Goal: Task Accomplishment & Management: Manage account settings

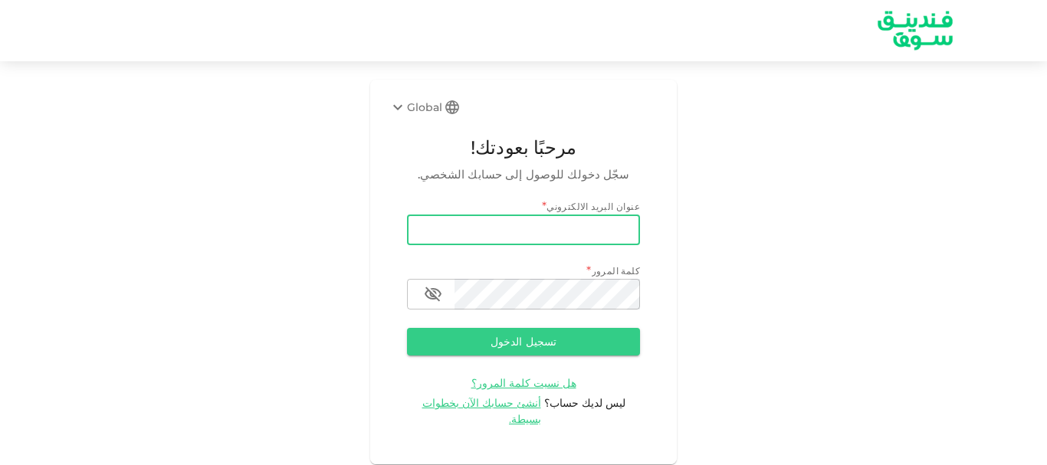
click at [559, 238] on input "email" at bounding box center [523, 230] width 233 height 31
type input "[EMAIL_ADDRESS][DOMAIN_NAME]"
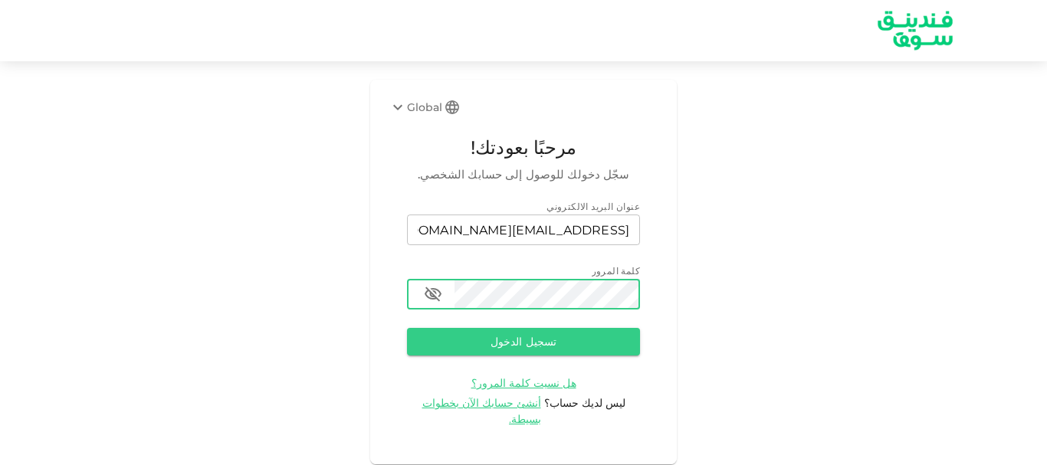
click at [407, 328] on button "تسجيل الدخول" at bounding box center [523, 342] width 233 height 28
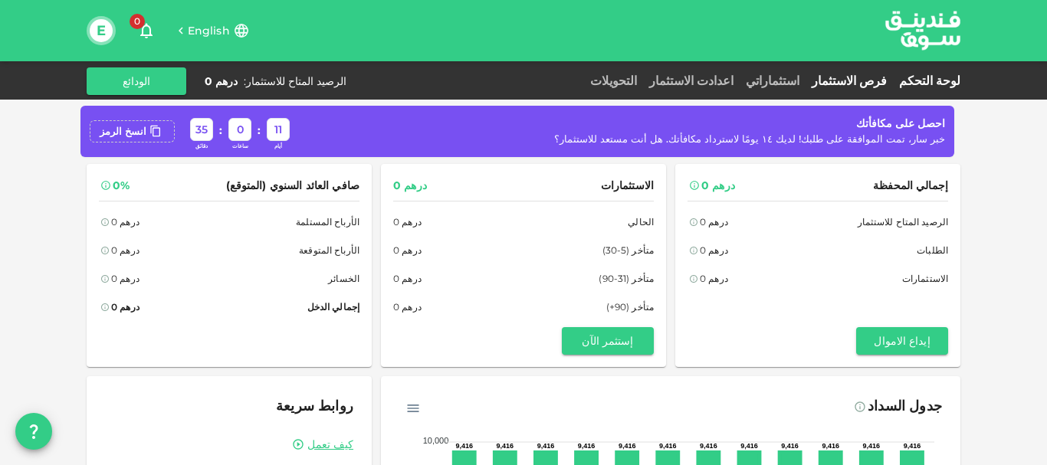
click at [865, 80] on link "فرص الاستثمار" at bounding box center [849, 81] width 87 height 15
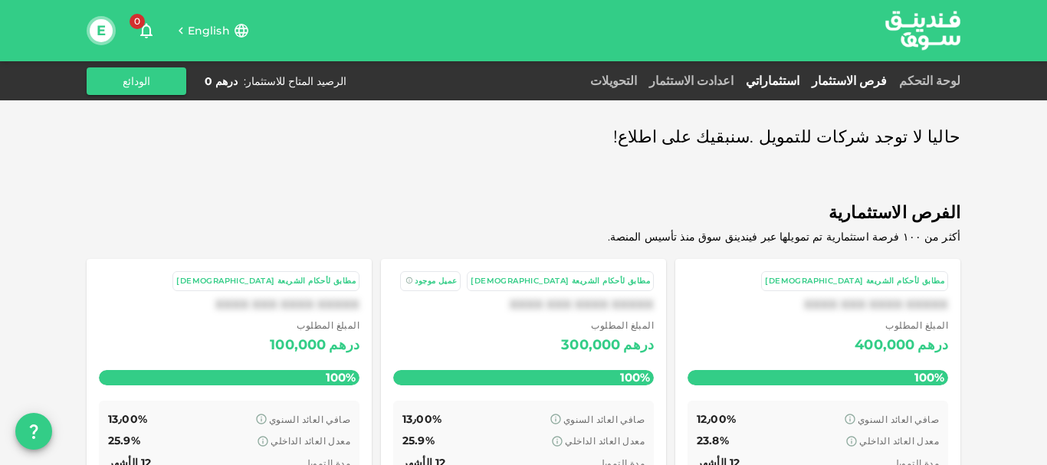
click at [803, 81] on link "استثماراتي" at bounding box center [773, 81] width 66 height 15
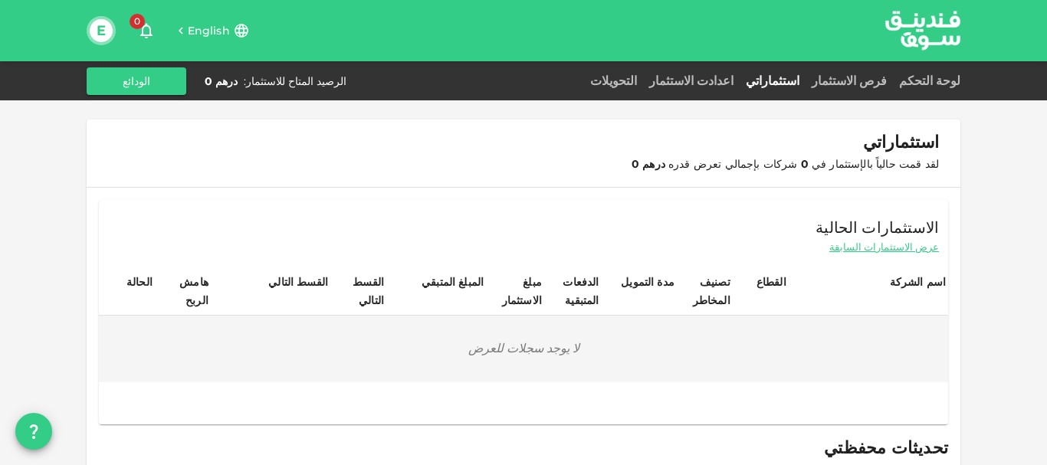
click at [220, 25] on span "English" at bounding box center [209, 31] width 42 height 14
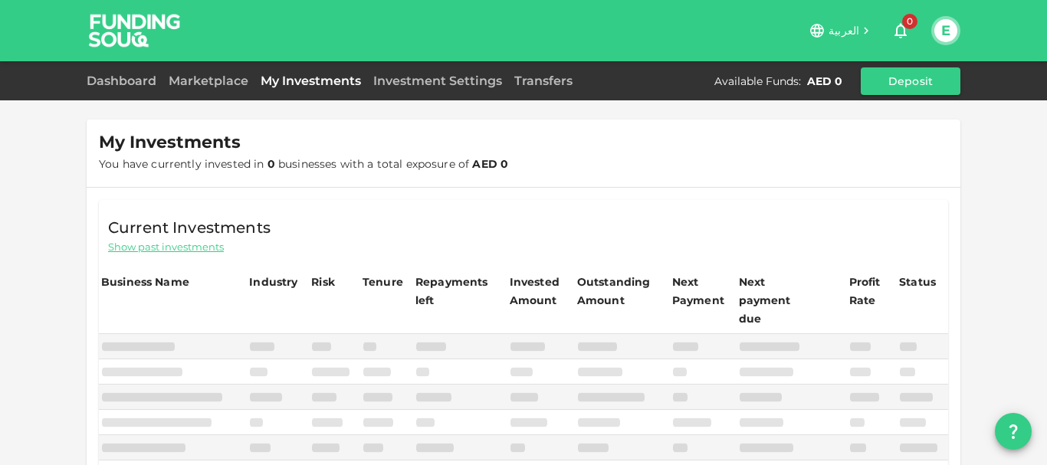
click at [815, 24] on div "العربية 0 E" at bounding box center [571, 30] width 777 height 31
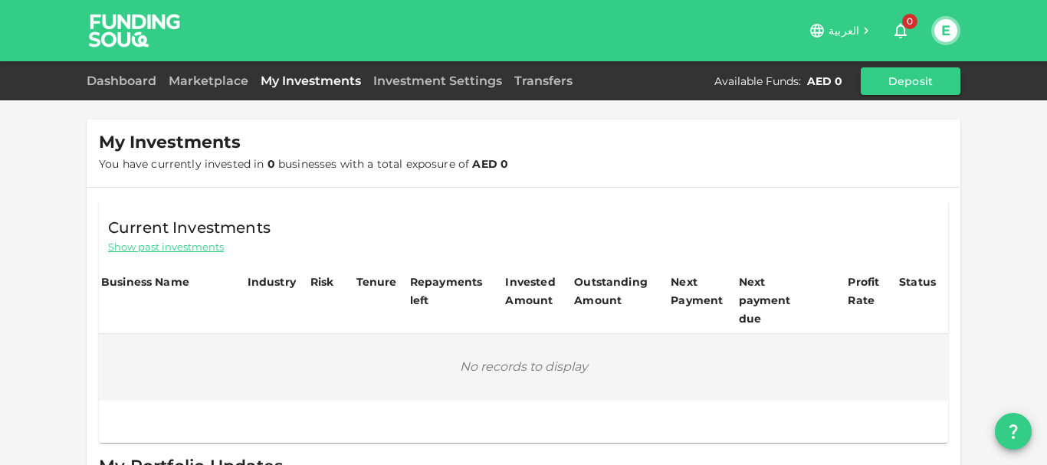
click at [846, 28] on span "العربية" at bounding box center [844, 31] width 31 height 14
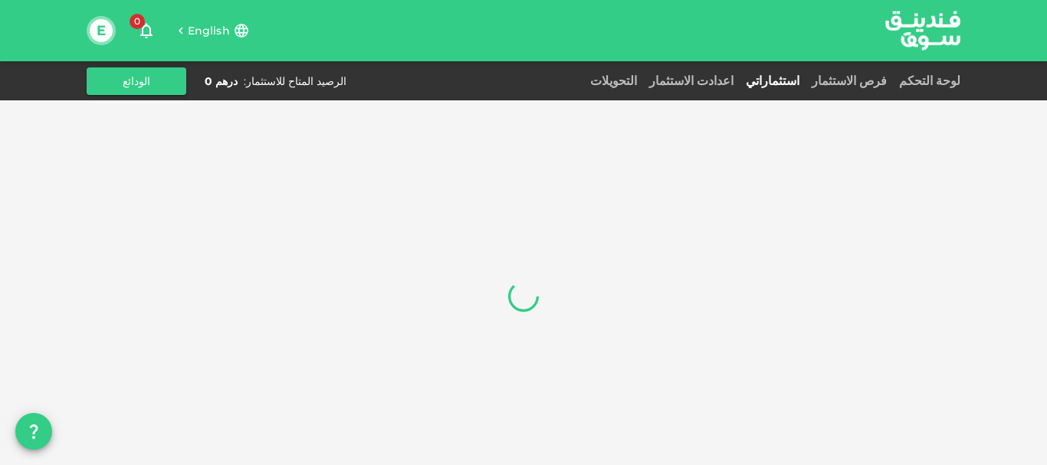
click at [97, 29] on button "E" at bounding box center [101, 30] width 23 height 23
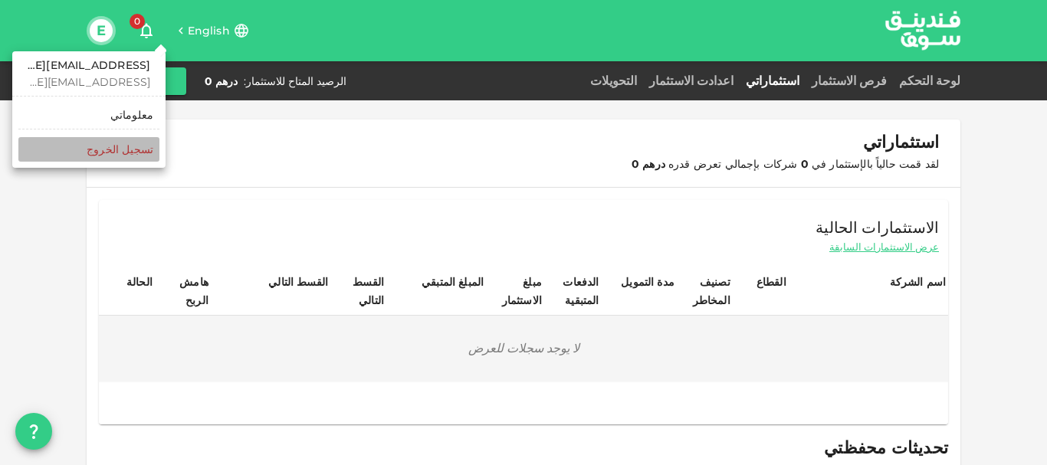
click at [119, 145] on div "‏تسجيل الخروج" at bounding box center [120, 149] width 67 height 15
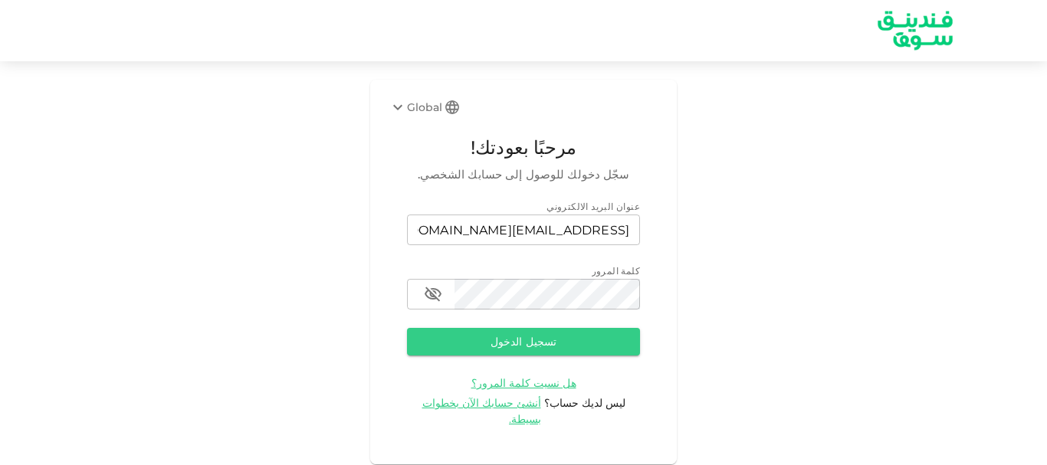
click at [425, 110] on div "Global" at bounding box center [416, 107] width 54 height 18
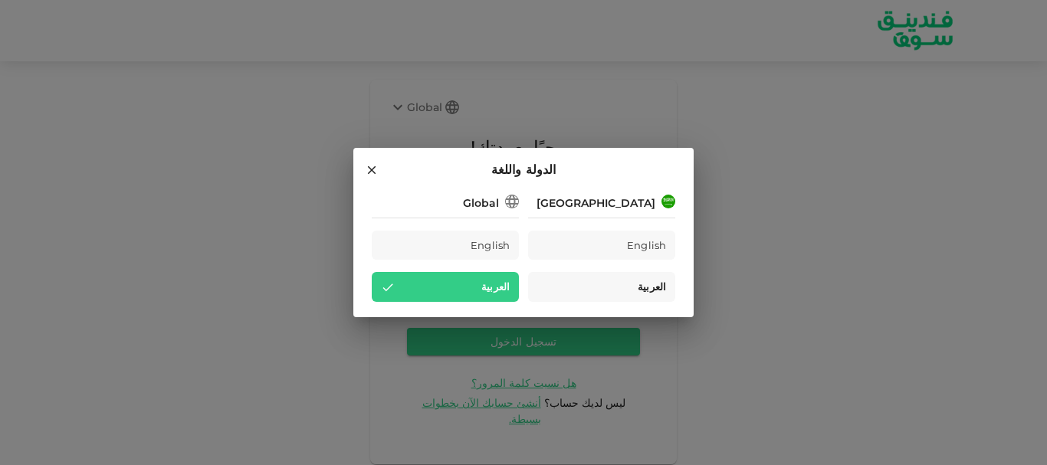
click at [643, 278] on div "العربية" at bounding box center [601, 287] width 147 height 30
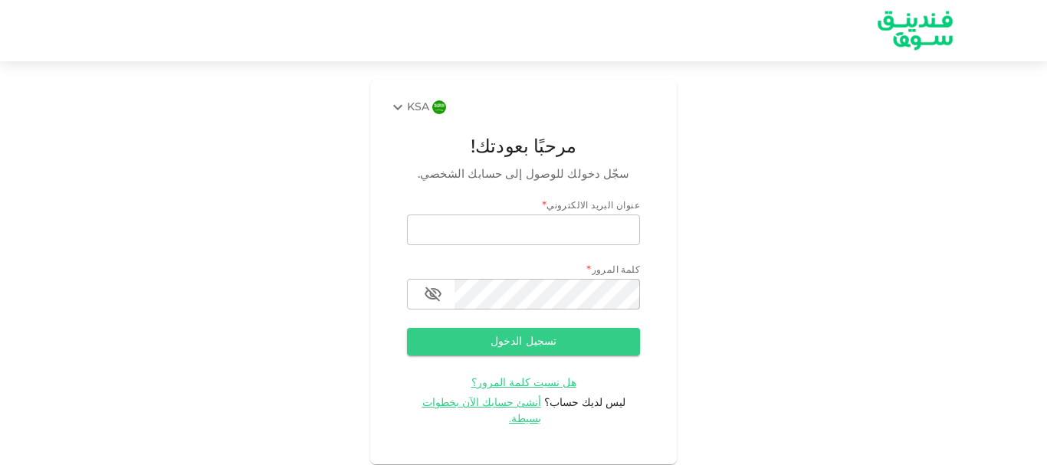
type input "[EMAIL_ADDRESS][DOMAIN_NAME]"
click at [727, 348] on div "KSA مرحبًا بعودتك! سجّل دخولك للوصول إلى حسابك الشخصي. عنوان البريد الالكتروني …" at bounding box center [523, 272] width 1047 height 385
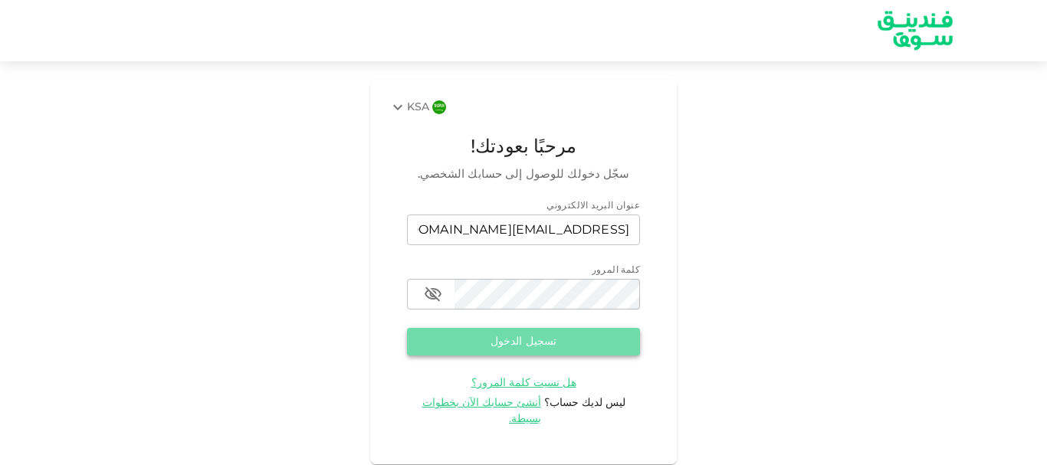
click at [588, 334] on button "تسجيل الدخول" at bounding box center [523, 342] width 233 height 28
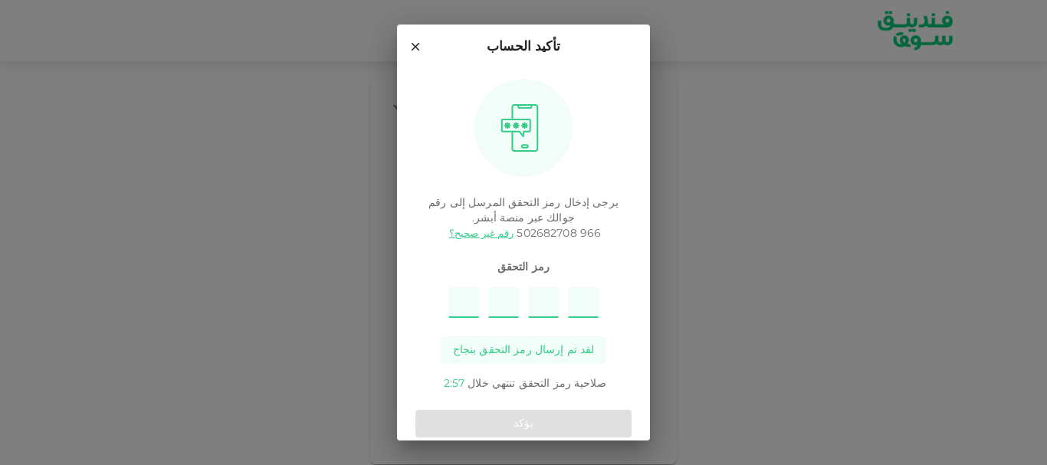
click at [733, 280] on div "تأكيد الحساب يرجى إدخال رمز التحقق المرسل إلى رقم جوالك عبر منصة أبشر. 966 5026…" at bounding box center [523, 232] width 1047 height 465
